Goal: Task Accomplishment & Management: Manage account settings

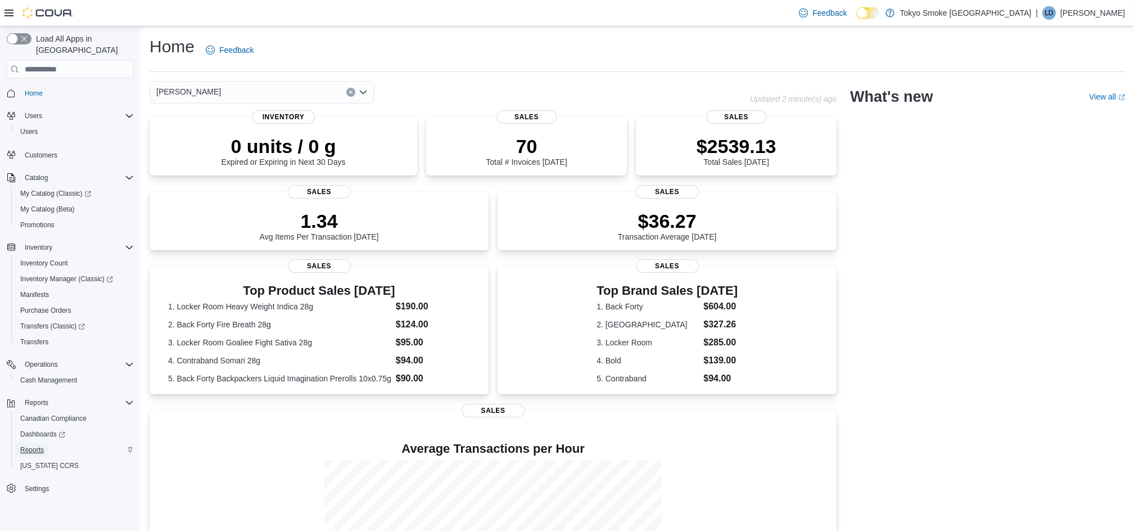
click at [39, 445] on span "Reports" at bounding box center [32, 449] width 24 height 9
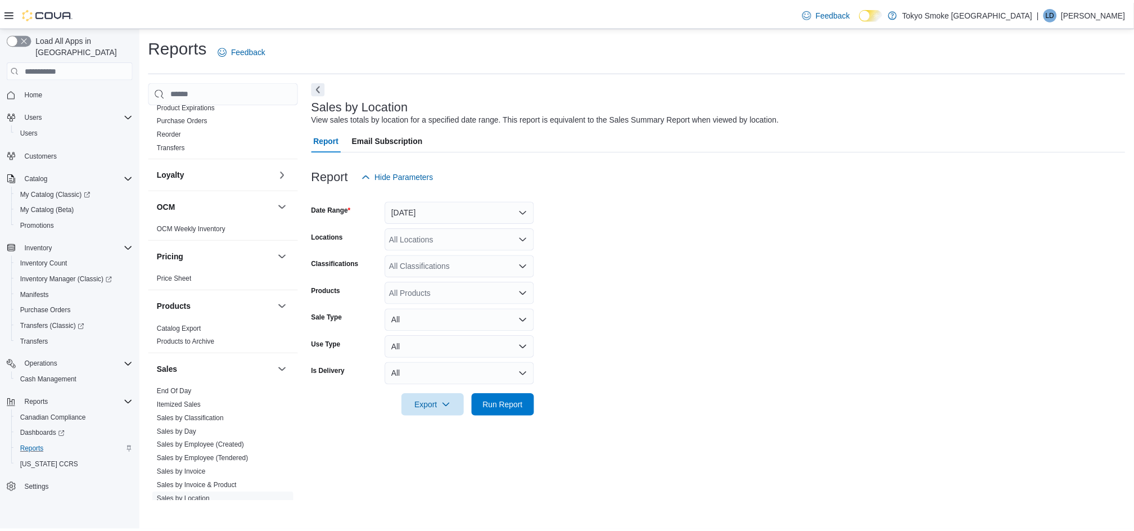
scroll to position [537, 0]
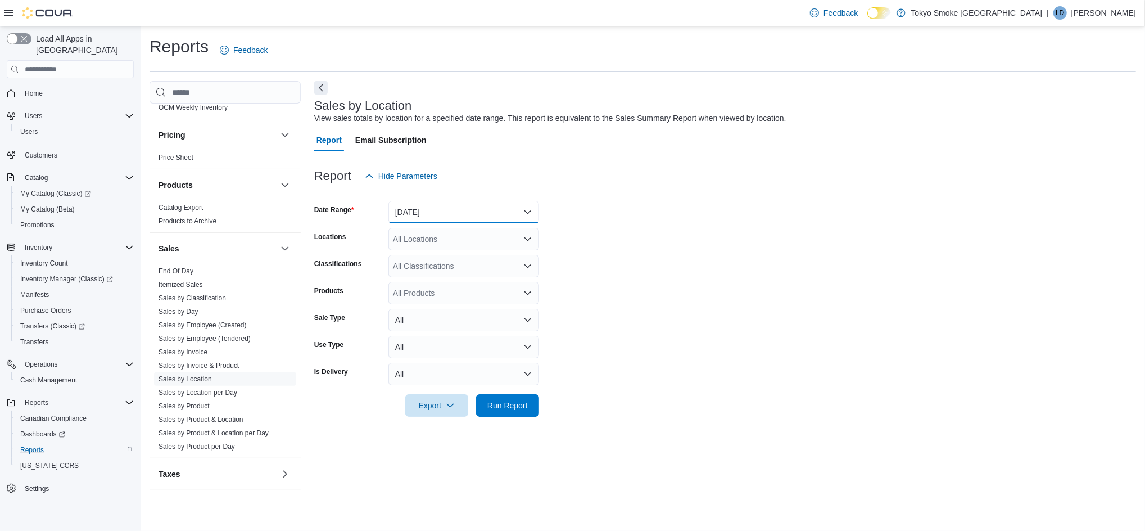
click at [440, 210] on button "[DATE]" at bounding box center [463, 212] width 151 height 22
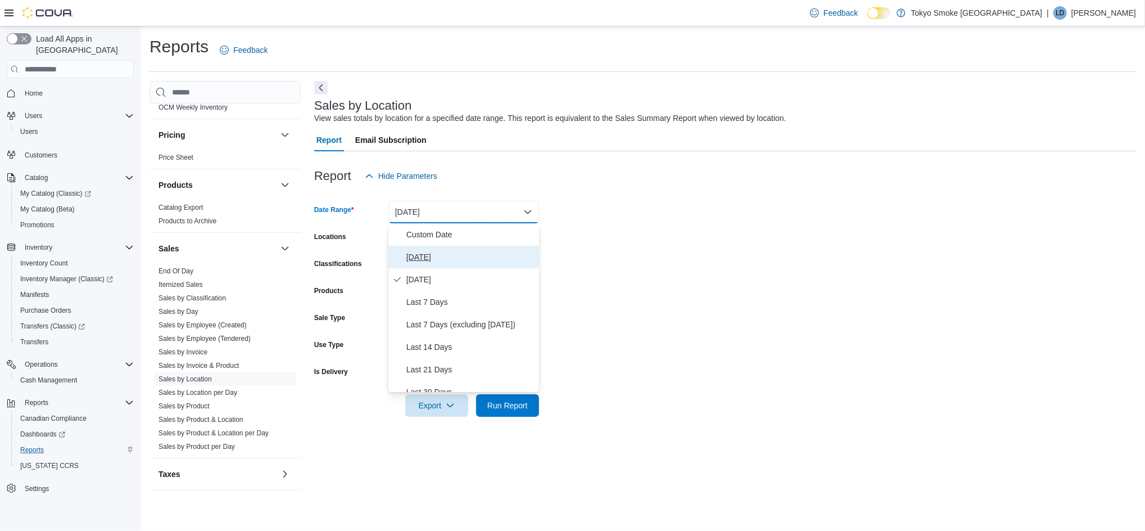
click at [417, 255] on span "[DATE]" at bounding box center [470, 256] width 128 height 13
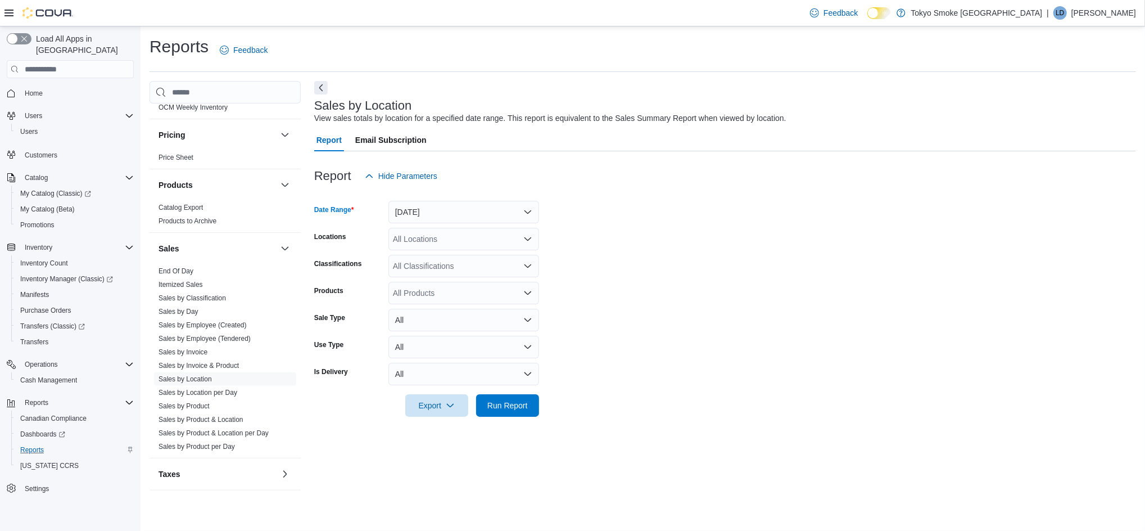
click at [426, 240] on div "All Locations" at bounding box center [463, 239] width 151 height 22
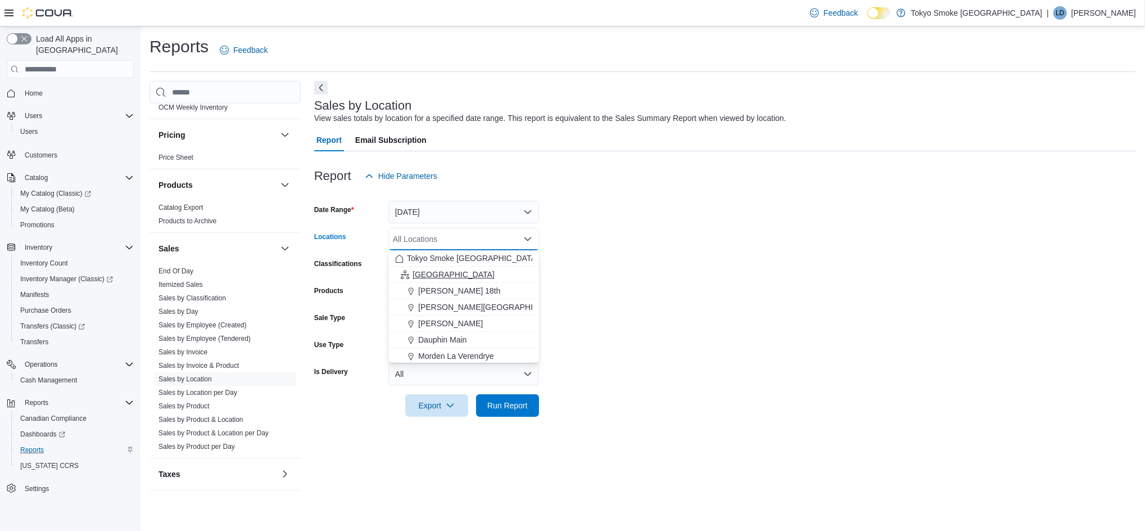
click at [434, 276] on span "[GEOGRAPHIC_DATA]" at bounding box center [454, 274] width 82 height 11
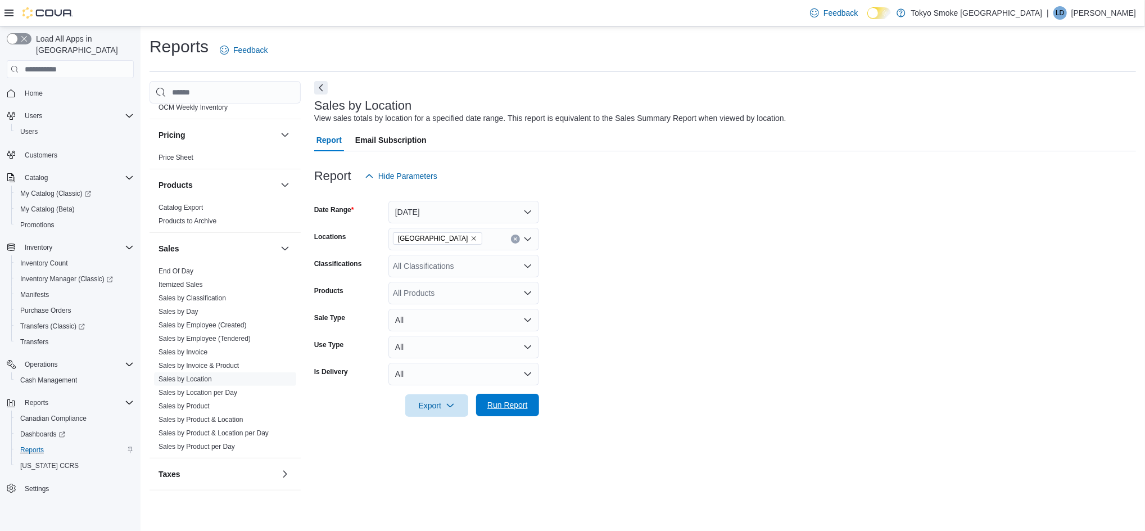
click at [504, 409] on span "Run Report" at bounding box center [507, 404] width 40 height 11
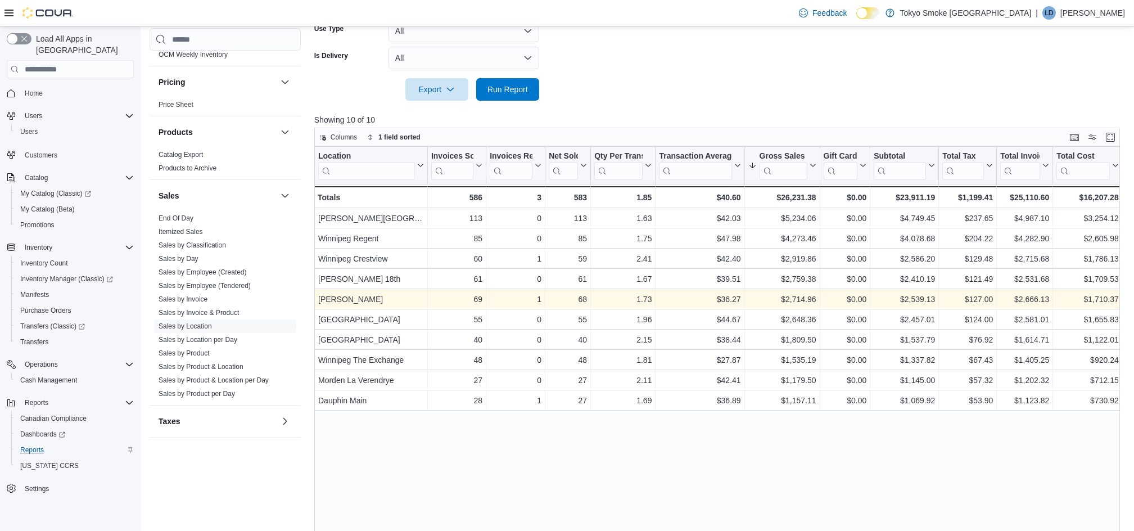
scroll to position [346, 0]
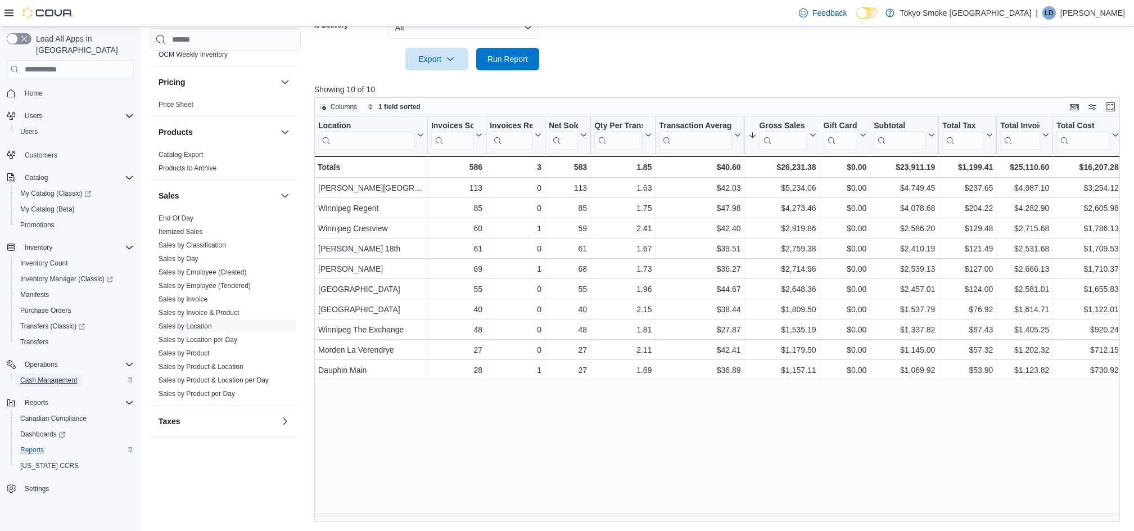
click at [56, 376] on span "Cash Management" at bounding box center [48, 380] width 57 height 9
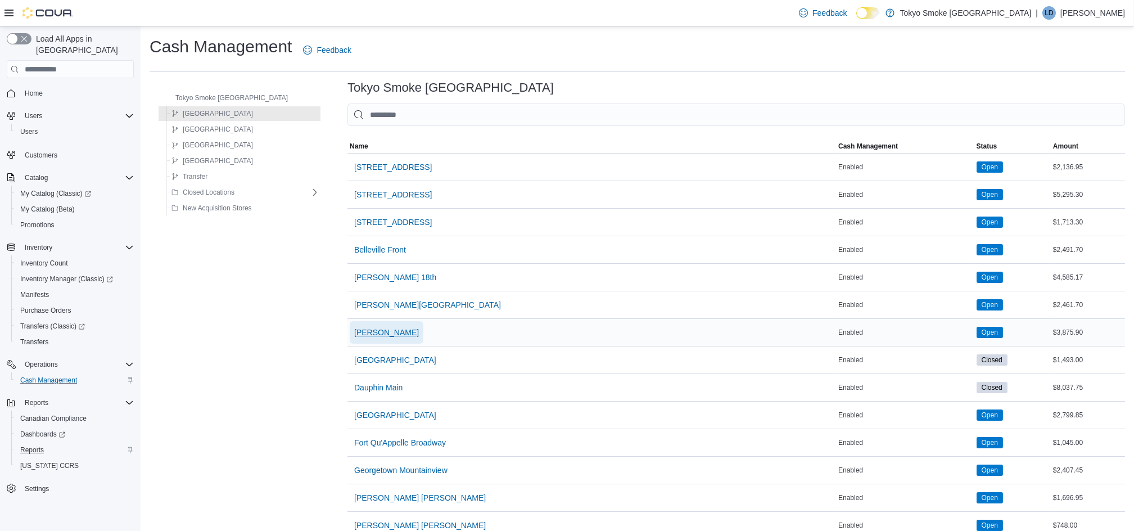
click at [369, 325] on span "[PERSON_NAME]" at bounding box center [386, 332] width 65 height 22
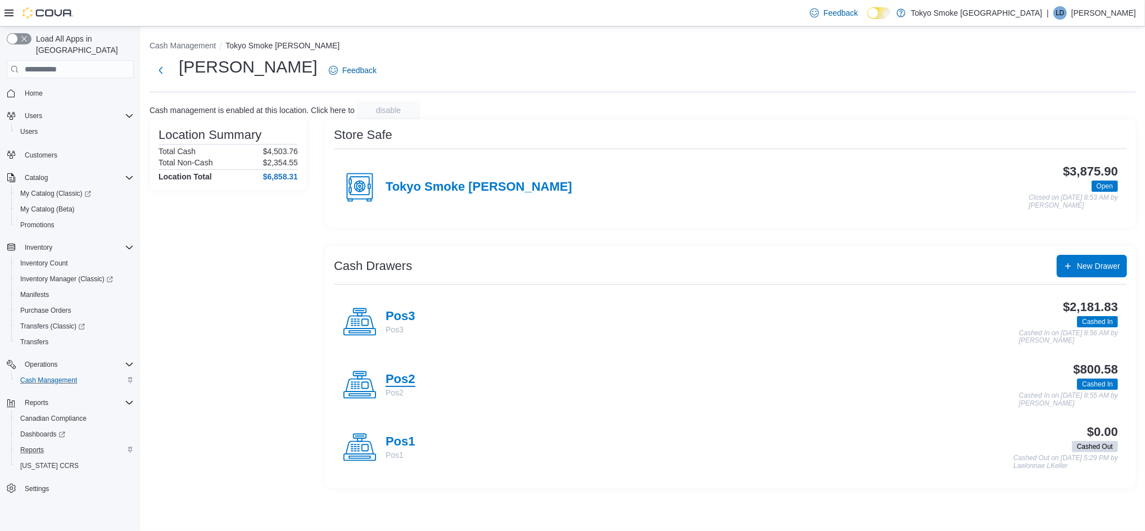
click at [405, 376] on h4 "Pos2" at bounding box center [401, 379] width 30 height 15
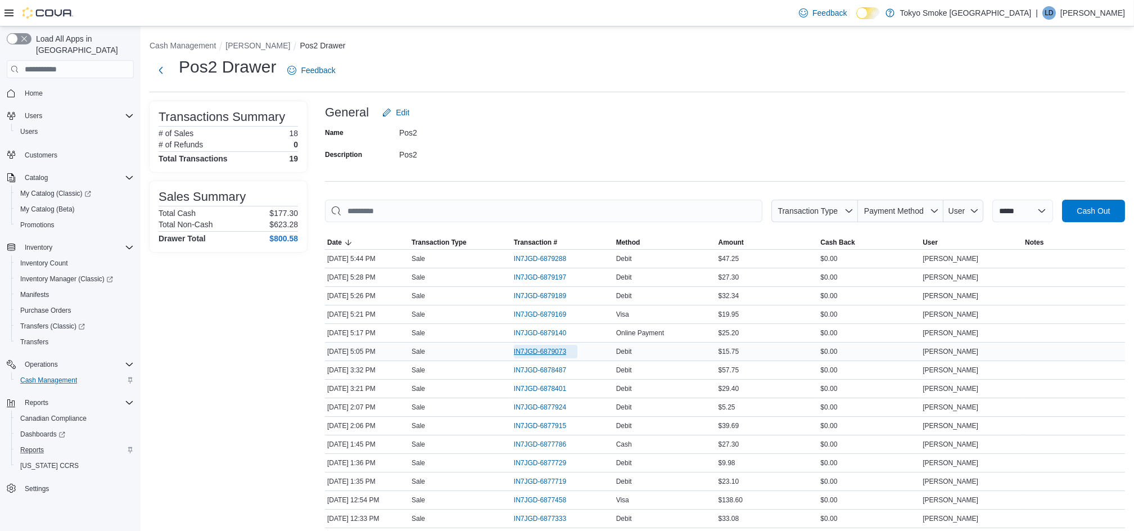
click at [562, 353] on span "IN7JGD-6879073" at bounding box center [540, 351] width 52 height 9
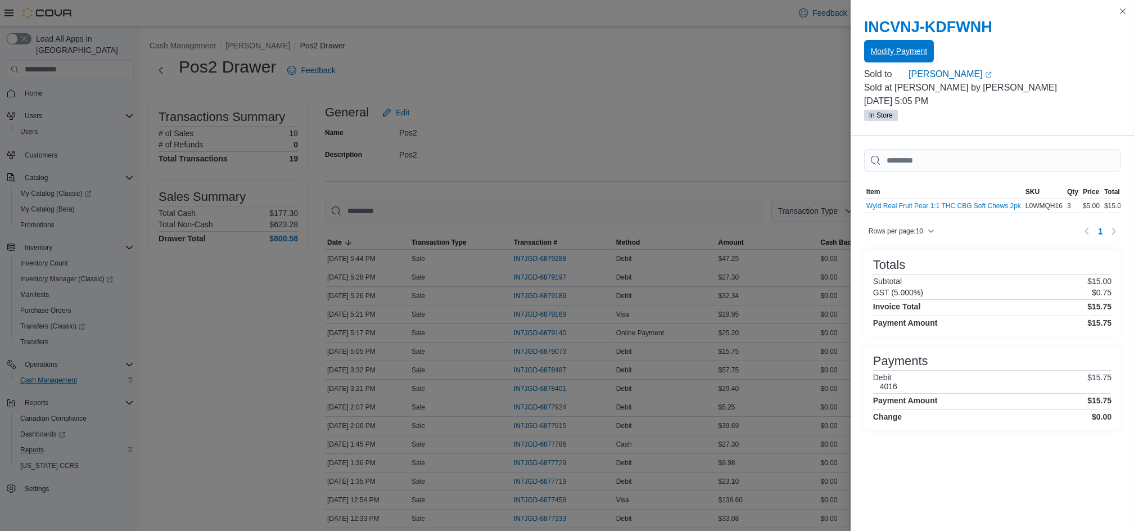
click at [889, 44] on span "Modify Payment" at bounding box center [899, 51] width 56 height 22
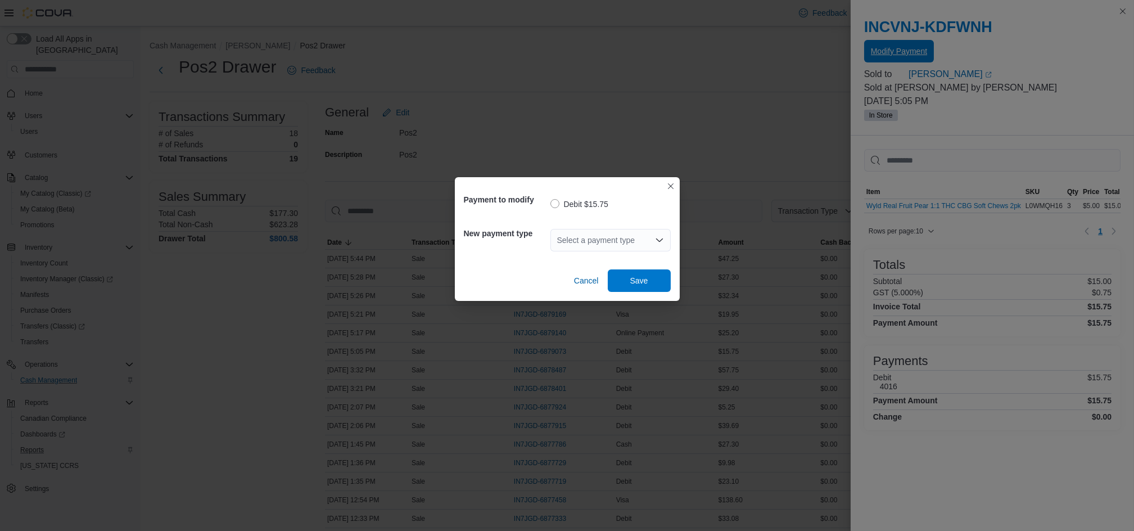
click at [889, 44] on div "Payment to modify Debit $15.75 New payment type Select a payment type Cancel Sa…" at bounding box center [567, 265] width 1134 height 531
click at [658, 236] on icon "Open list of options" at bounding box center [659, 240] width 9 height 9
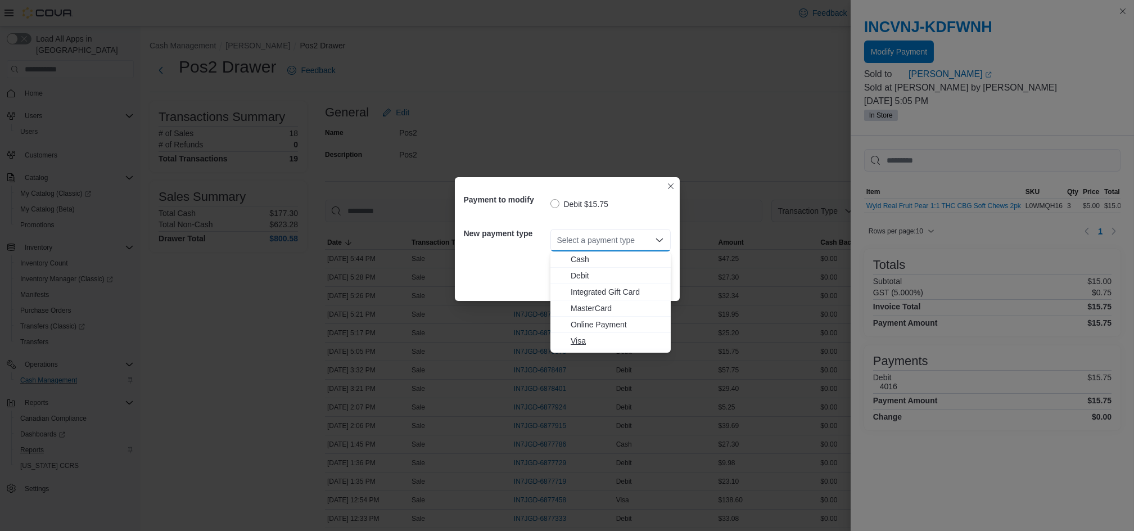
click at [607, 343] on span "Visa" at bounding box center [617, 340] width 93 height 11
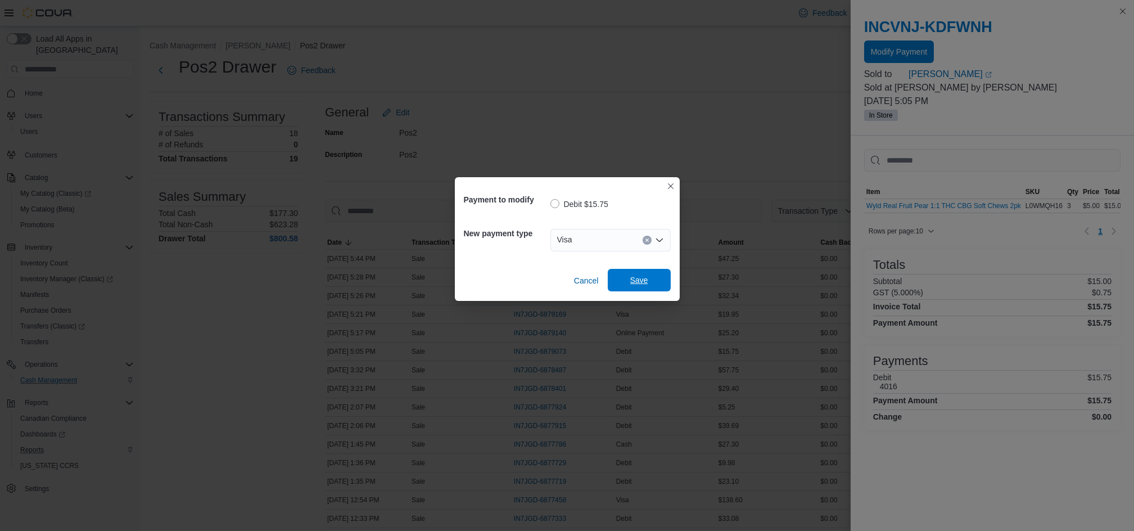
click at [639, 288] on span "Save" at bounding box center [638, 280] width 49 height 22
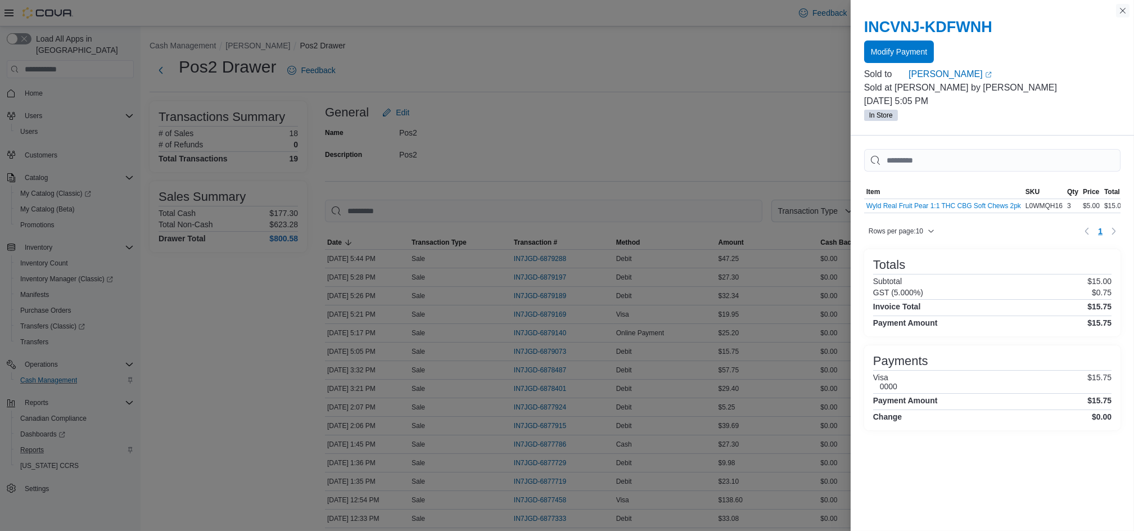
click at [1121, 11] on button "Close this dialog" at bounding box center [1122, 10] width 13 height 13
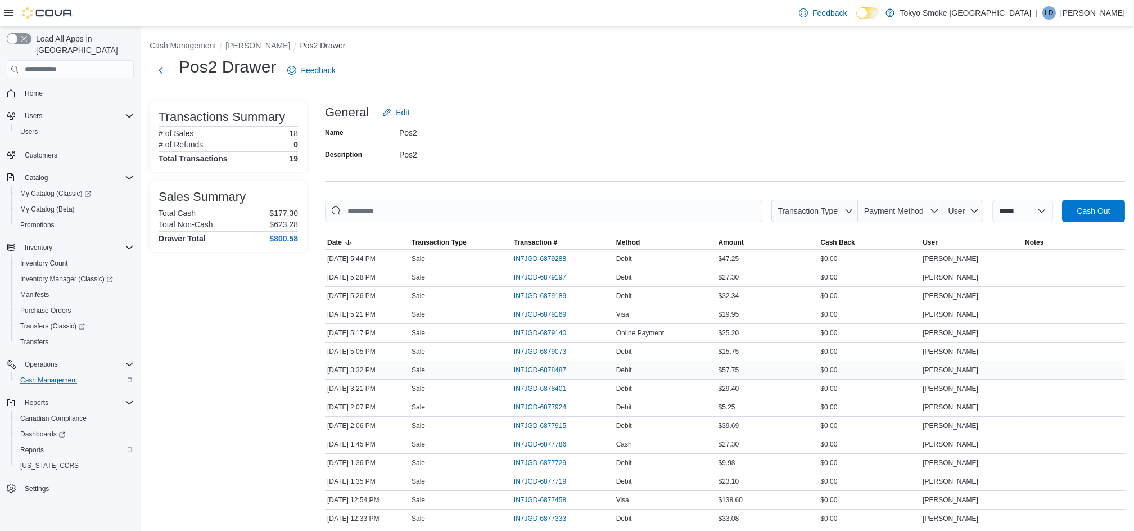
scroll to position [126, 0]
